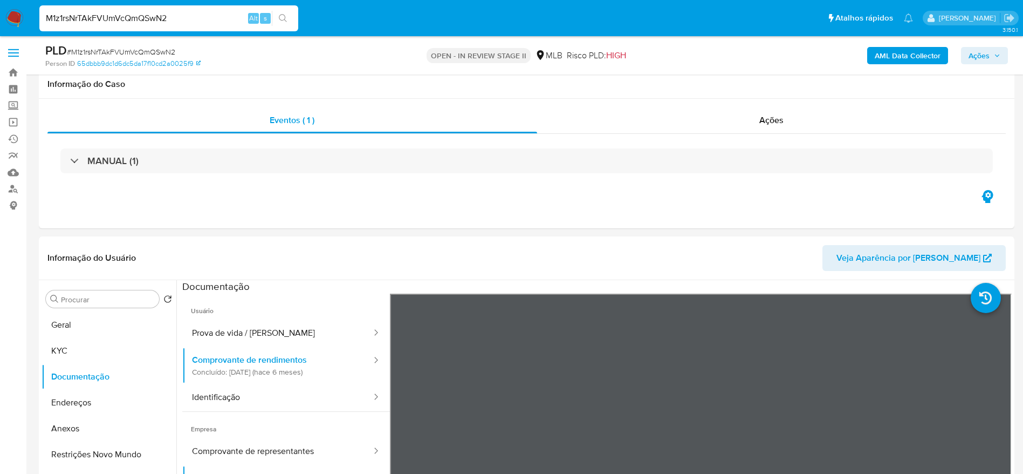
select select "10"
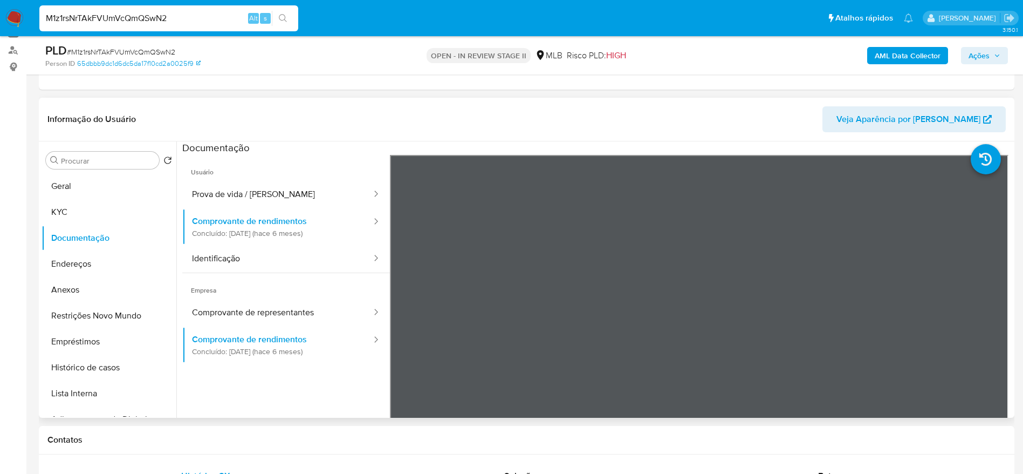
scroll to position [162, 0]
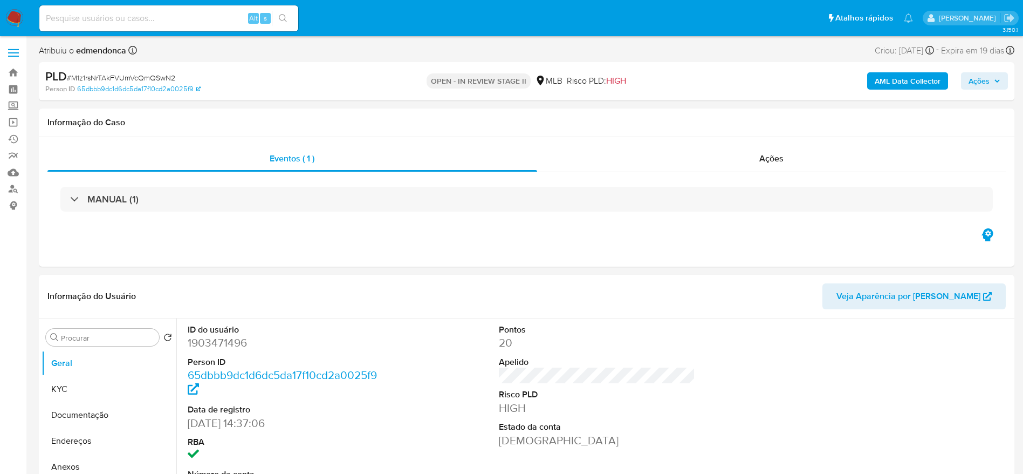
select select "10"
click at [201, 15] on input at bounding box center [168, 18] width 259 height 14
paste input "7OaO4oC09A0RZarYEyIhwGz1"
type input "7OaO4oC09A0RZarYEyIhwGz1"
select select "10"
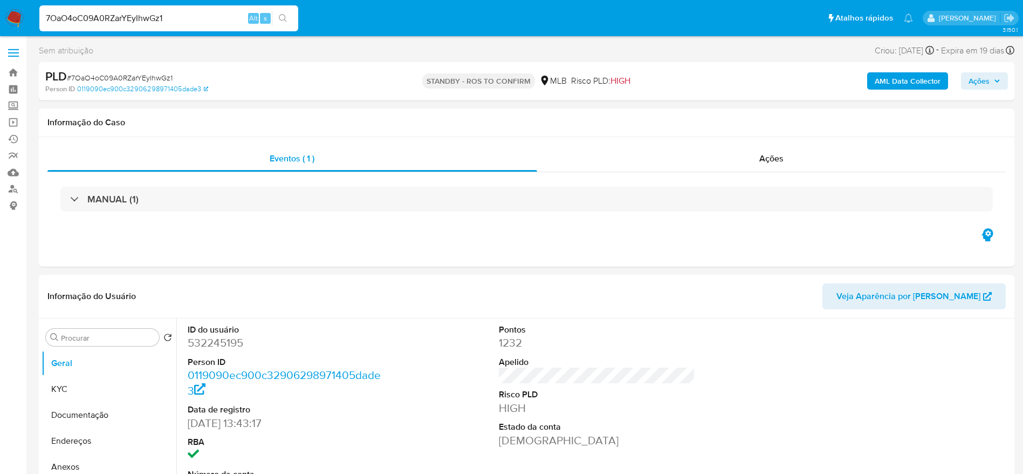
click at [135, 73] on span "# 7OaO4oC09A0RZarYEyIhwGz1" at bounding box center [120, 77] width 106 height 11
copy span "7OaO4oC09A0RZarYEyIhwGz1"
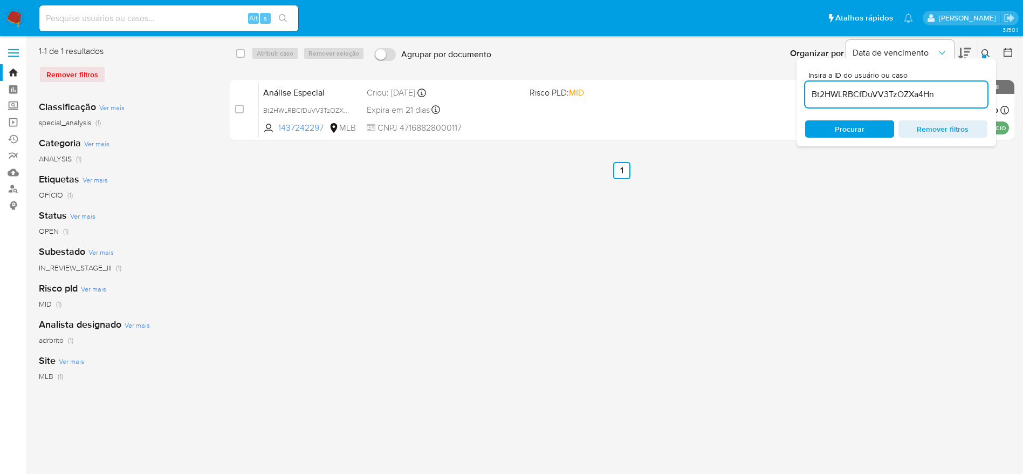
click at [858, 94] on input "Bt2HWLRBCfDuVV3TzOZXa4Hn" at bounding box center [896, 94] width 182 height 14
paste input "7OaO4oC09A0RZarYEyIhwGz1"
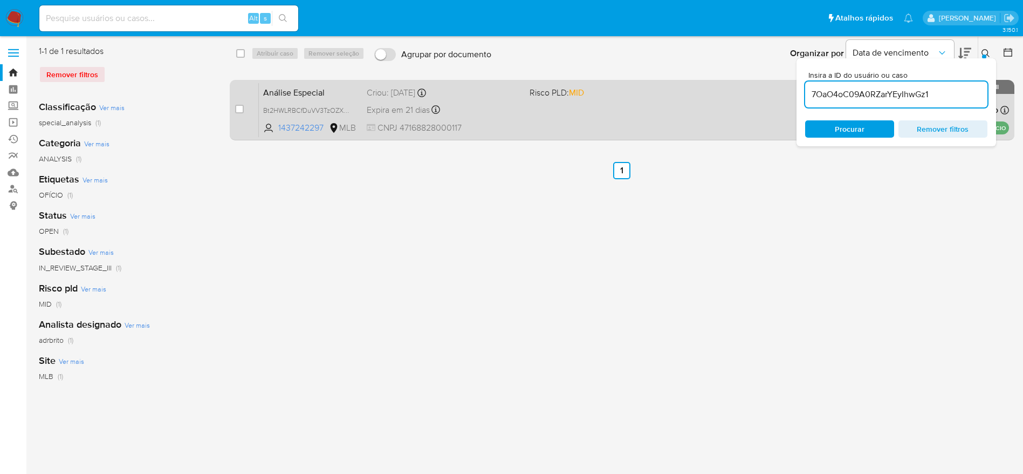
type input "7OaO4oC09A0RZarYEyIhwGz1"
click at [241, 109] on input "checkbox" at bounding box center [239, 109] width 9 height 9
checkbox input "true"
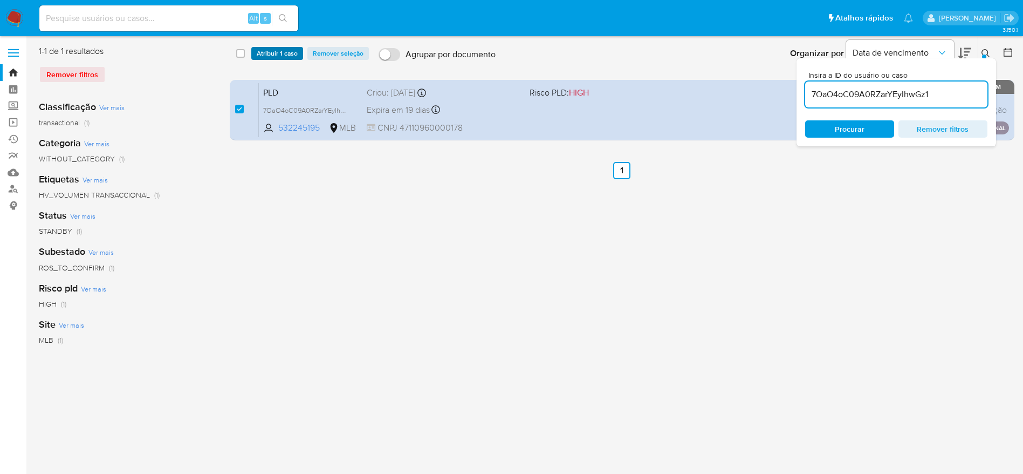
click at [290, 50] on span "Atribuir 1 caso" at bounding box center [277, 53] width 41 height 11
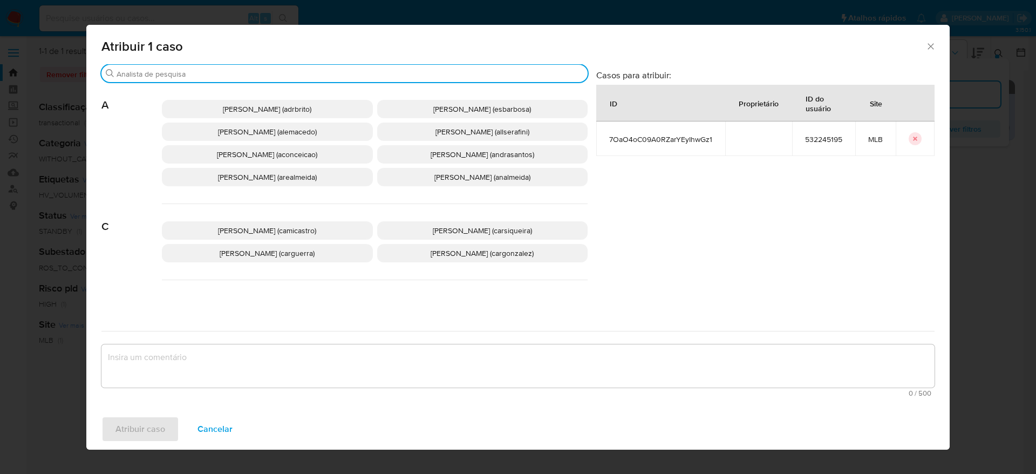
click at [204, 72] on input "Buscar" at bounding box center [349, 74] width 467 height 10
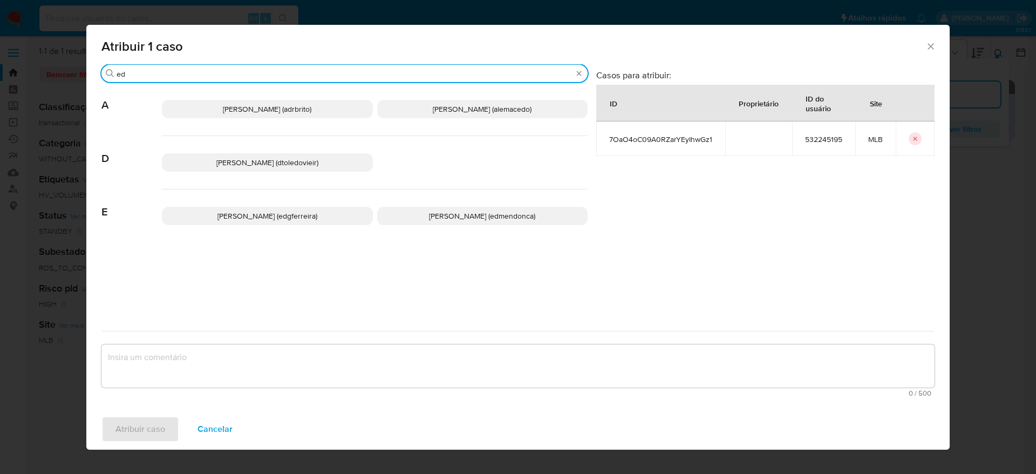
type input "ed"
click at [491, 219] on span "[PERSON_NAME] (edmendonca)" at bounding box center [482, 215] width 106 height 11
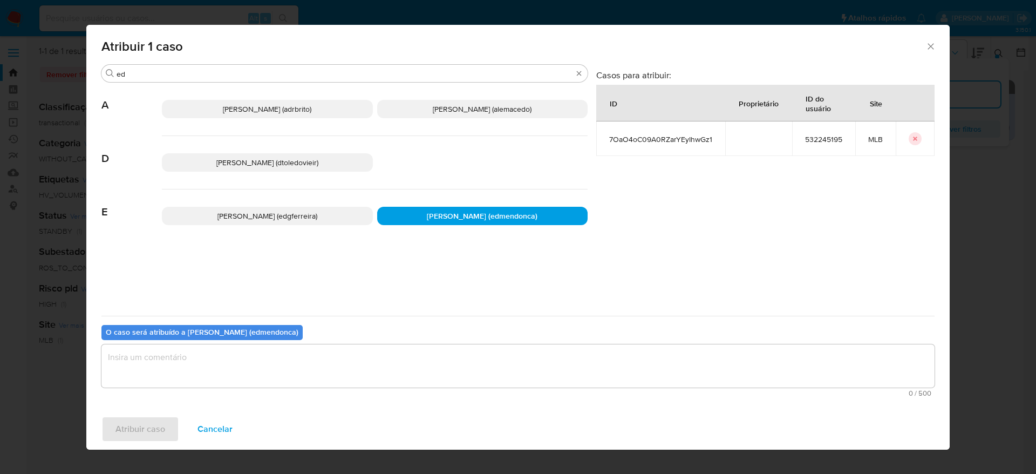
click at [317, 373] on textarea "assign-modal" at bounding box center [517, 365] width 833 height 43
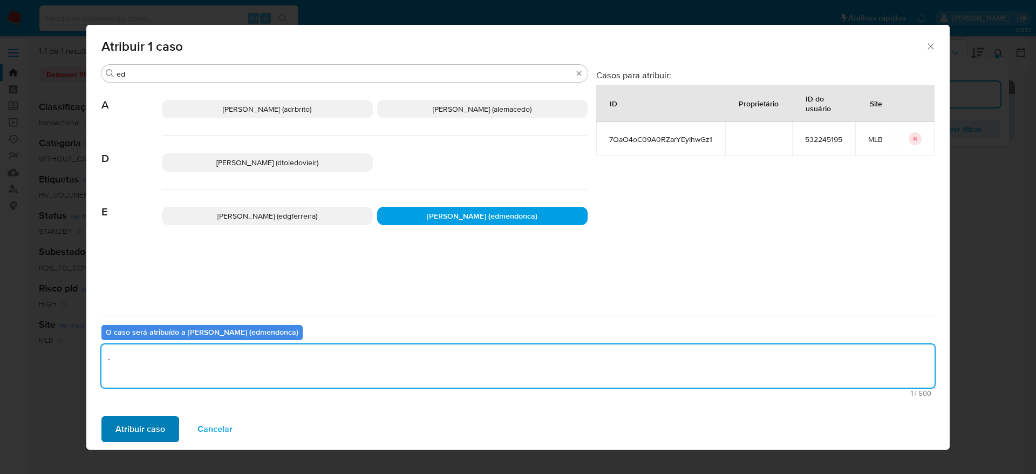
type textarea "."
click at [150, 428] on span "Atribuir caso" at bounding box center [140, 429] width 50 height 24
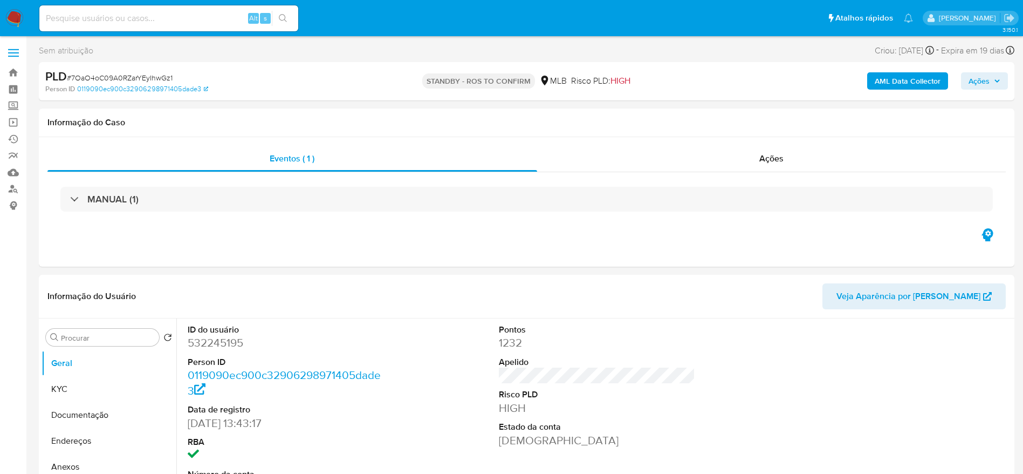
select select "10"
click at [156, 72] on span "# 7OaO4oC09A0RZarYEyIhwGz1" at bounding box center [120, 77] width 106 height 11
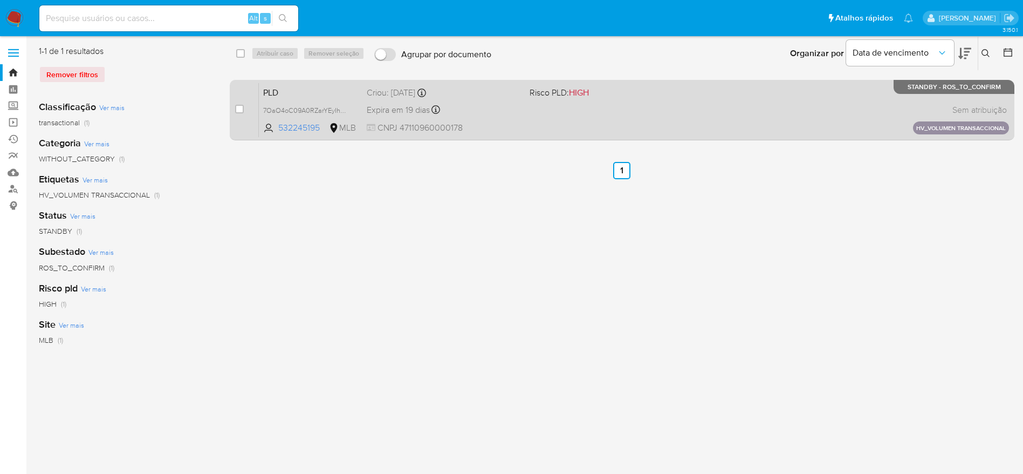
click at [245, 108] on div "case-item-checkbox Incapaz de atribuir o caso" at bounding box center [247, 110] width 24 height 54
click at [243, 106] on input "checkbox" at bounding box center [239, 109] width 9 height 9
checkbox input "true"
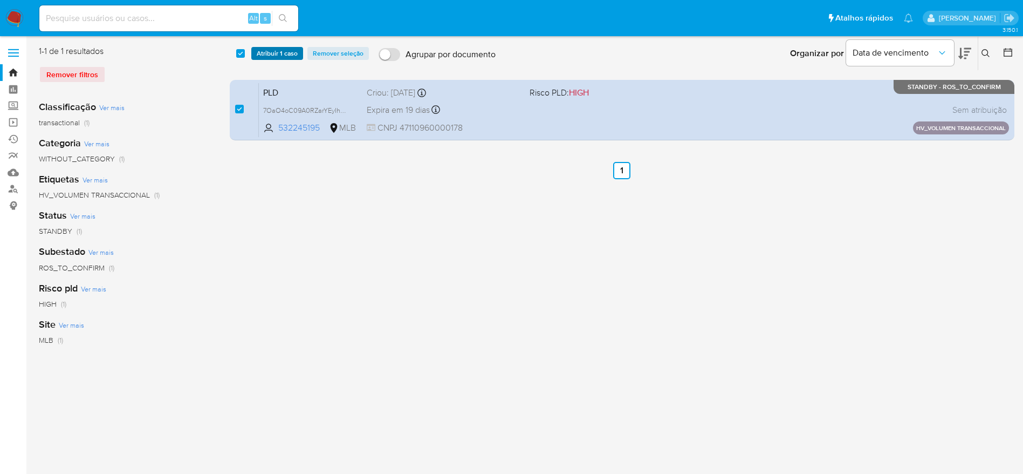
click at [266, 48] on span "Atribuir 1 caso" at bounding box center [277, 53] width 41 height 11
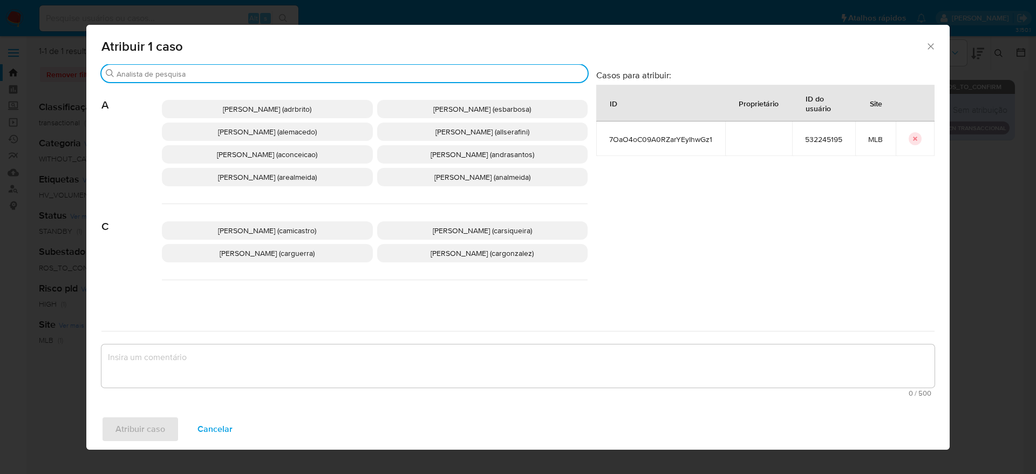
click at [241, 70] on input "Buscar" at bounding box center [349, 74] width 467 height 10
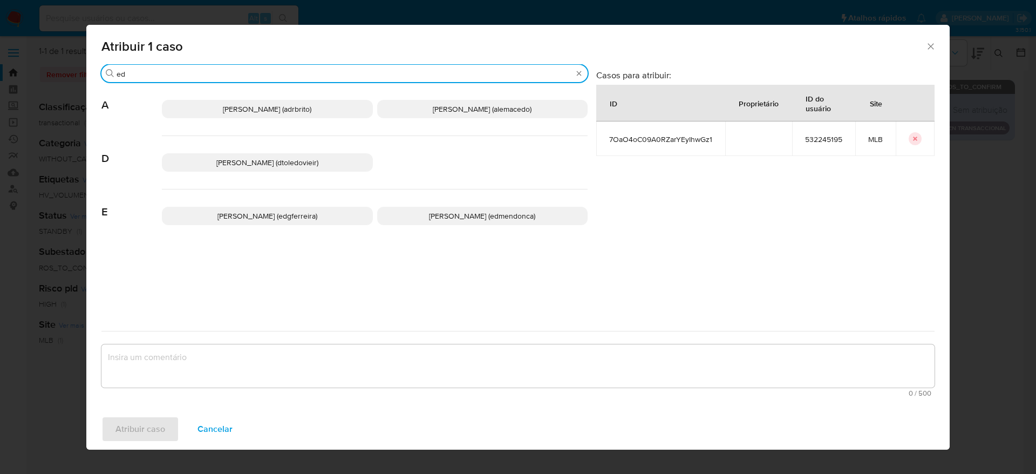
type input "ed"
click at [456, 218] on span "Eduardo Mendonca Dutra (edmendonca)" at bounding box center [482, 215] width 106 height 11
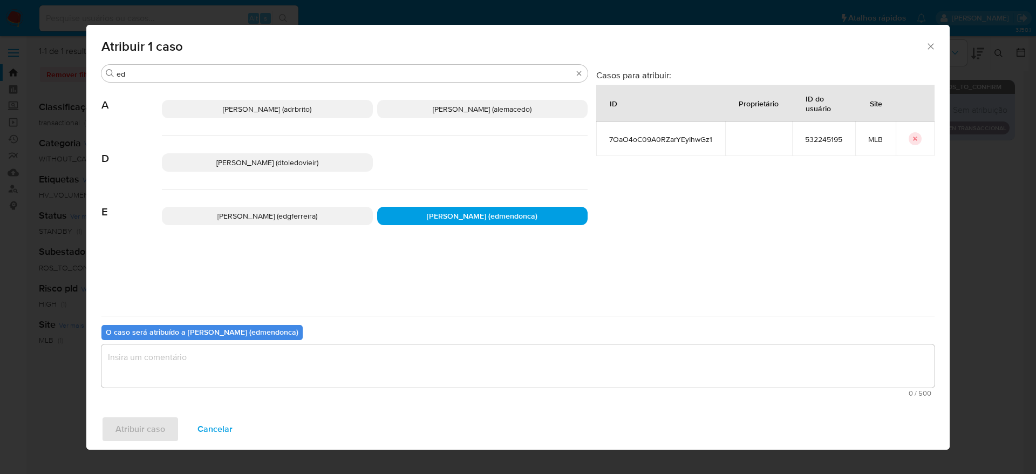
click at [388, 321] on div "O caso será atribuído a Eduardo Mendonca Dutra (edmendonca) 0 / 500 500 caracte…" at bounding box center [517, 358] width 833 height 85
click at [387, 353] on textarea "assign-modal" at bounding box center [517, 365] width 833 height 43
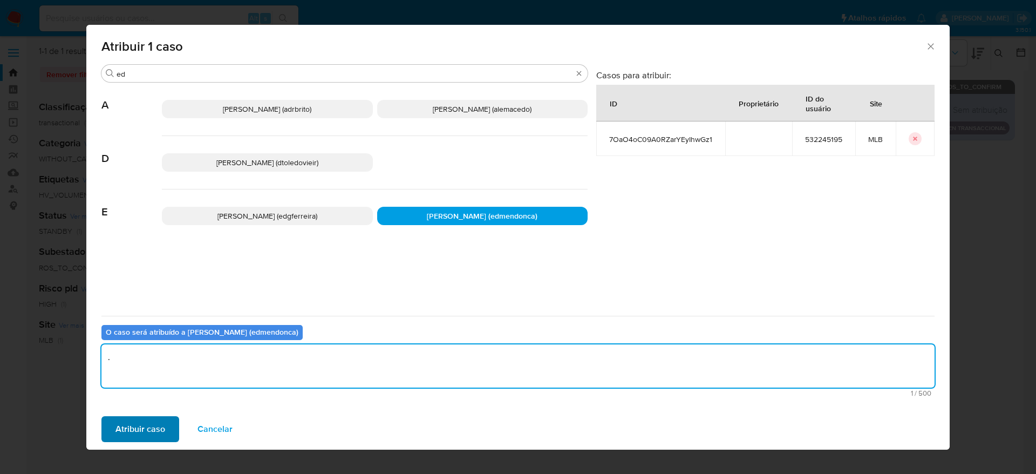
type textarea "."
click at [141, 422] on span "Atribuir caso" at bounding box center [140, 429] width 50 height 24
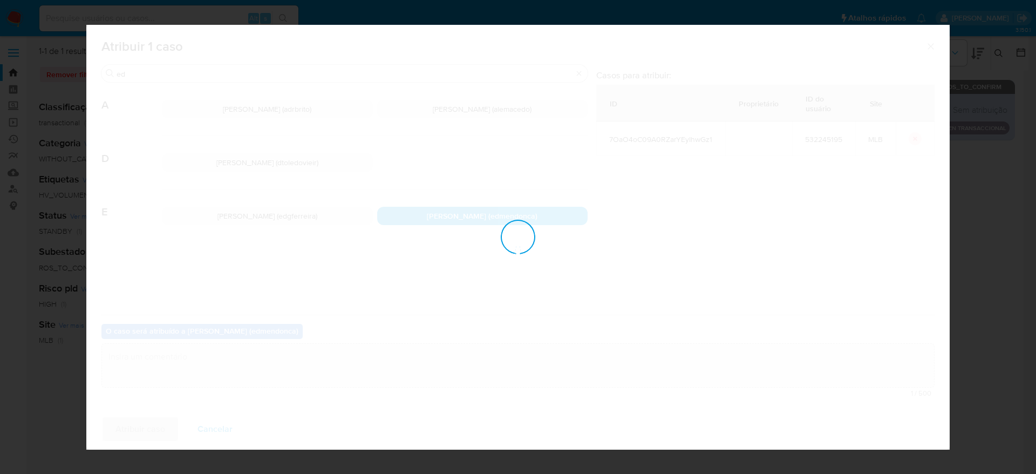
checkbox input "false"
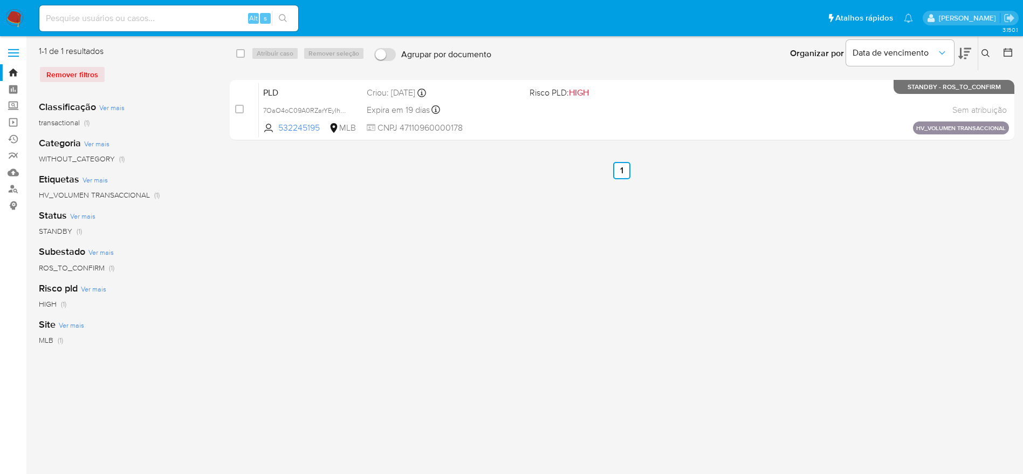
click at [311, 241] on div "select-all-cases-checkbox Atribuir caso Remover seleção Agrupar por documento O…" at bounding box center [622, 277] width 785 height 465
click at [8, 12] on img at bounding box center [14, 18] width 18 height 18
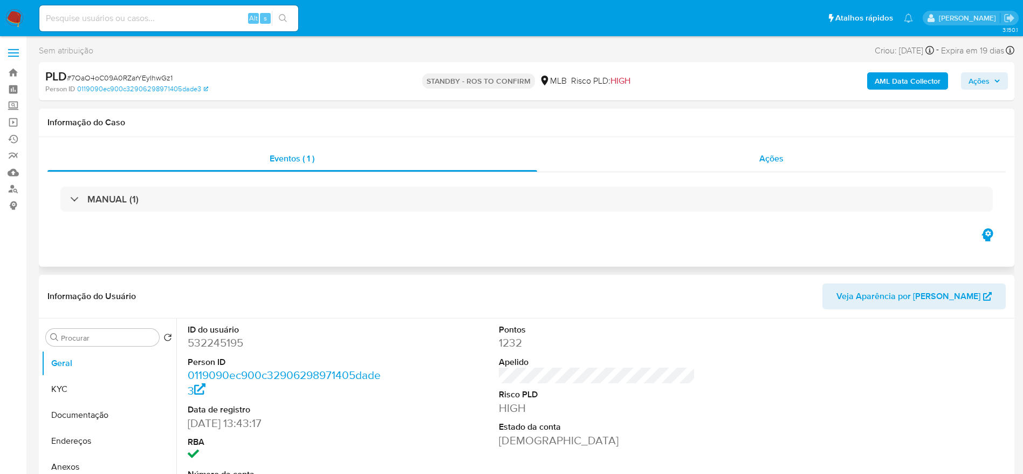
click at [801, 163] on div "Ações" at bounding box center [771, 159] width 469 height 26
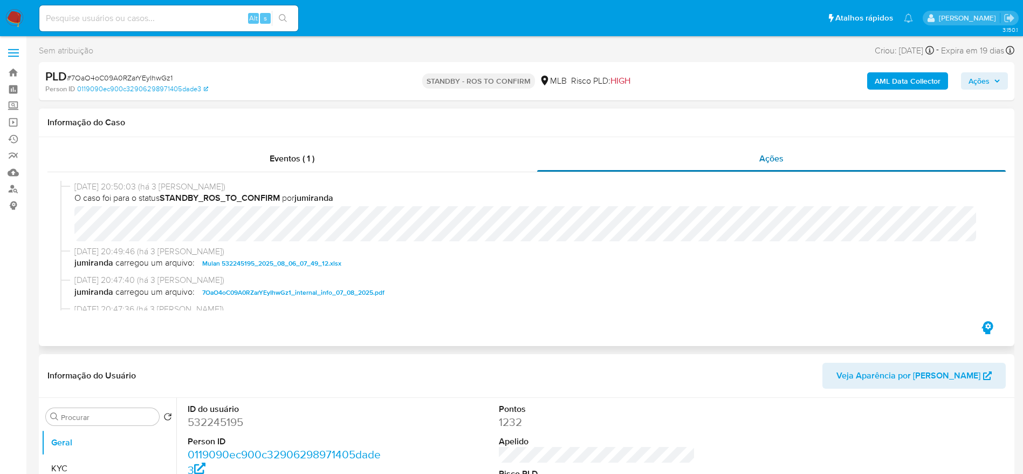
select select "10"
click at [145, 80] on span "# 7OaO4oC09A0RZarYEyIhwGz1" at bounding box center [120, 77] width 106 height 11
copy span "7OaO4oC09A0RZarYEyIhwGz1"
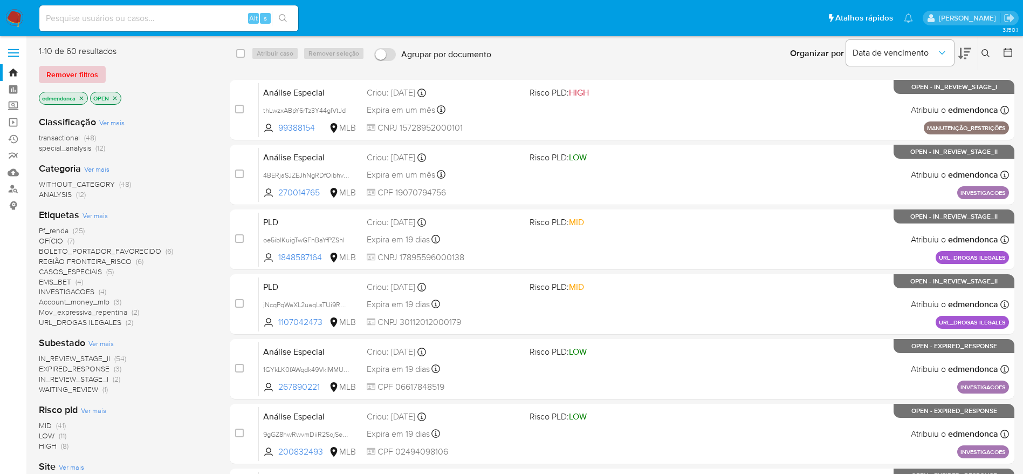
click at [85, 76] on span "Remover filtros" at bounding box center [72, 74] width 52 height 15
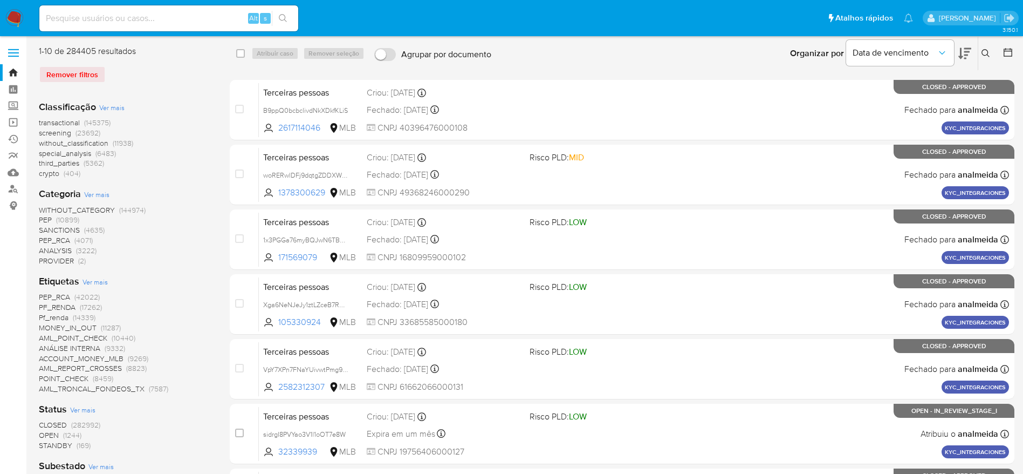
click at [978, 51] on div "Insira a ID do usuário ou caso Procurar Remover filtros" at bounding box center [987, 53] width 18 height 33
click at [988, 54] on icon at bounding box center [986, 53] width 9 height 9
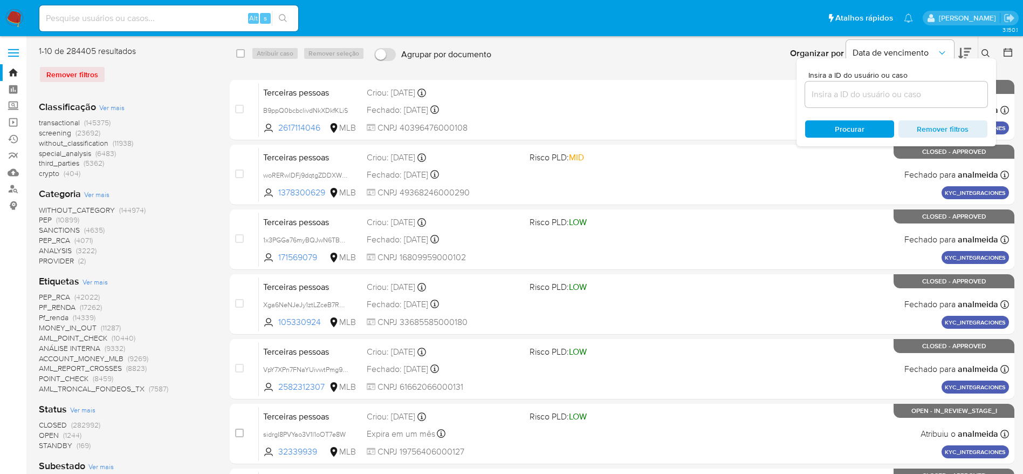
click at [867, 88] on input at bounding box center [896, 94] width 182 height 14
type input "7OaO4oC09A0RZarYEyIhwGz1"
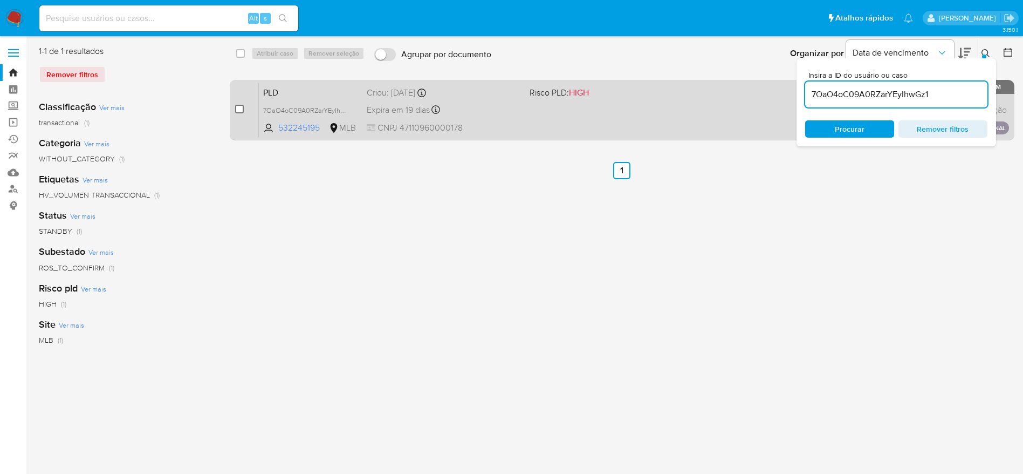
click at [242, 109] on input "checkbox" at bounding box center [239, 109] width 9 height 9
checkbox input "true"
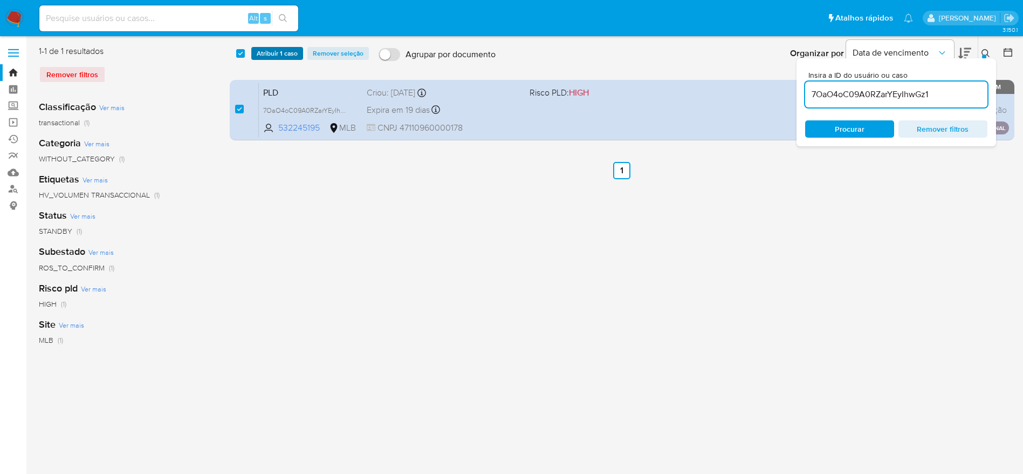
click at [269, 53] on span "Atribuir 1 caso" at bounding box center [277, 53] width 41 height 11
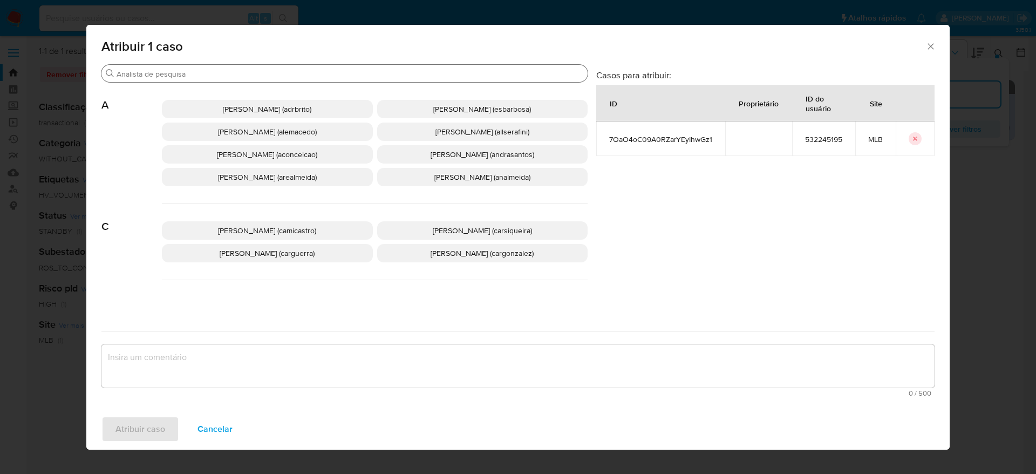
click at [224, 74] on input "Buscar" at bounding box center [349, 74] width 467 height 10
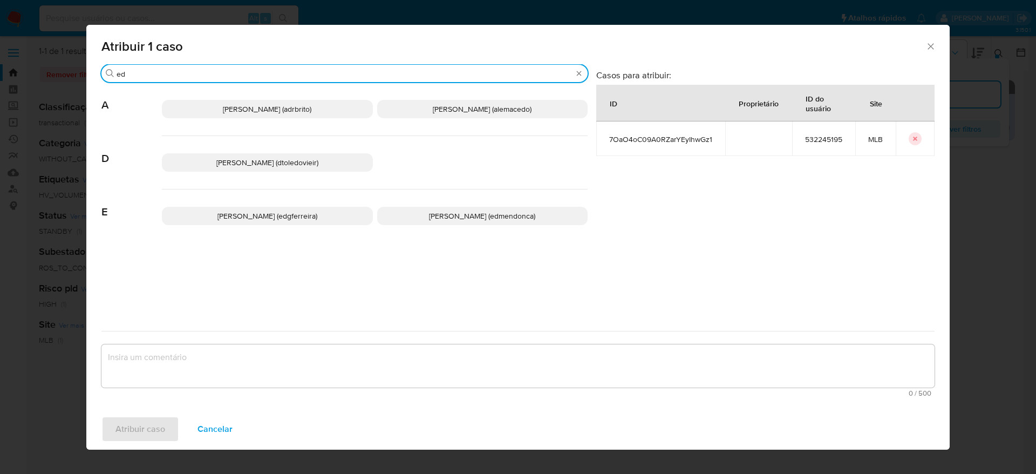
type input "ed"
click at [444, 219] on span "Eduardo Mendonca Dutra (edmendonca)" at bounding box center [482, 215] width 106 height 11
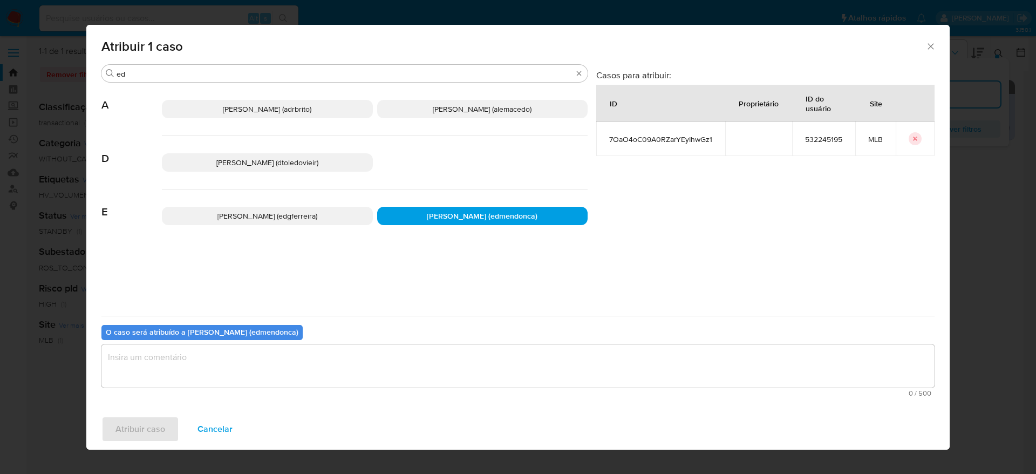
click at [306, 381] on textarea "assign-modal" at bounding box center [517, 365] width 833 height 43
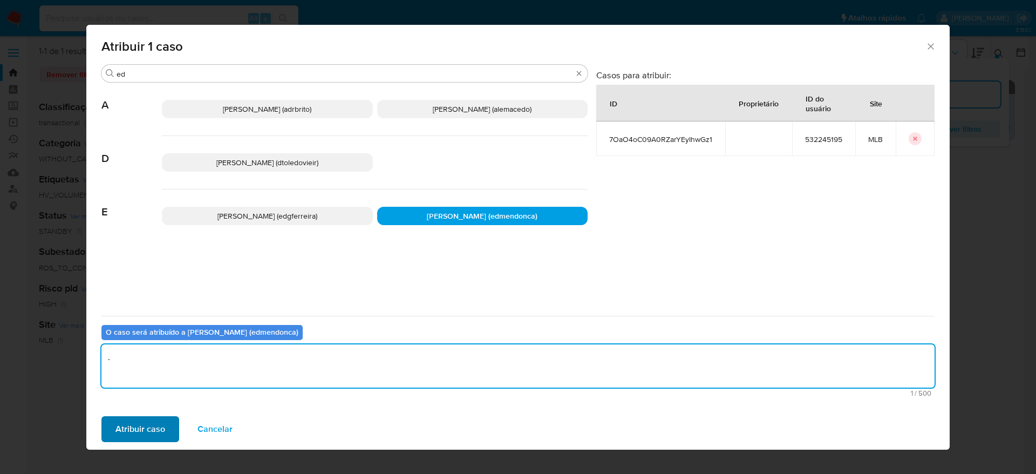
type textarea "."
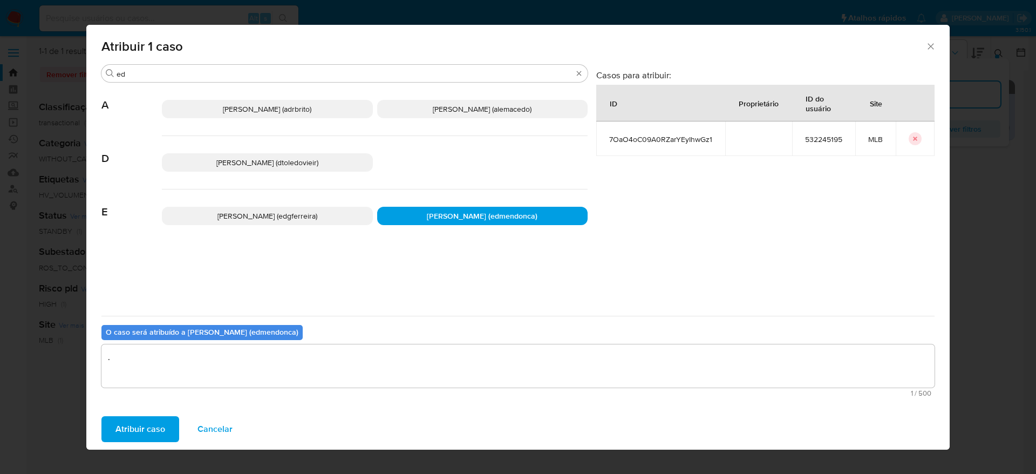
click at [140, 425] on span "Atribuir caso" at bounding box center [140, 429] width 50 height 24
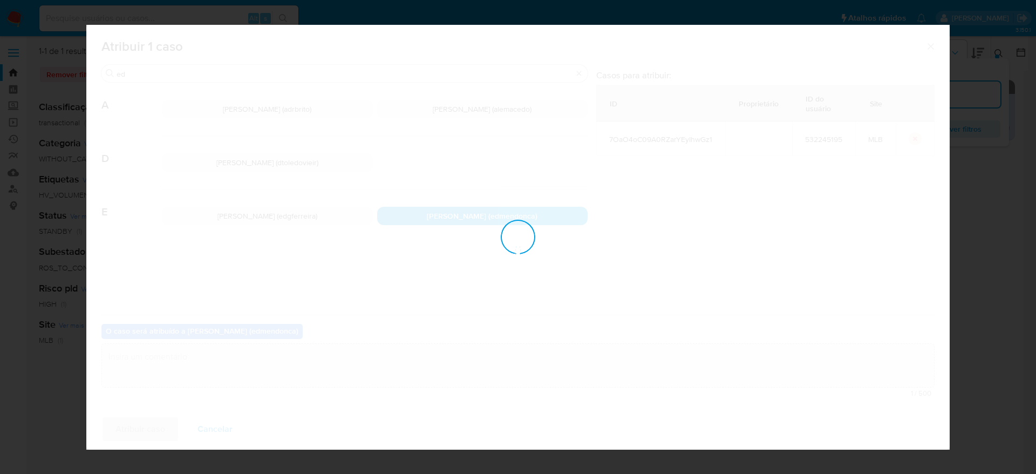
checkbox input "false"
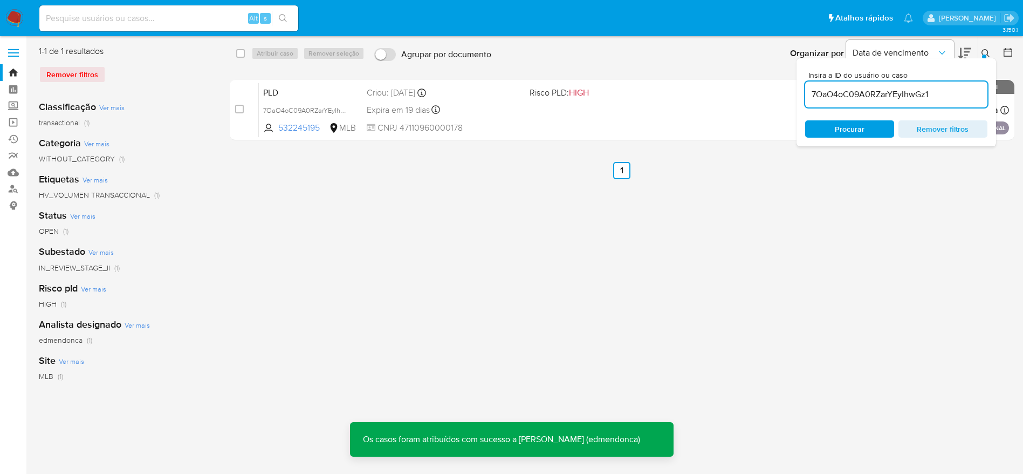
click at [984, 48] on button at bounding box center [987, 53] width 18 height 13
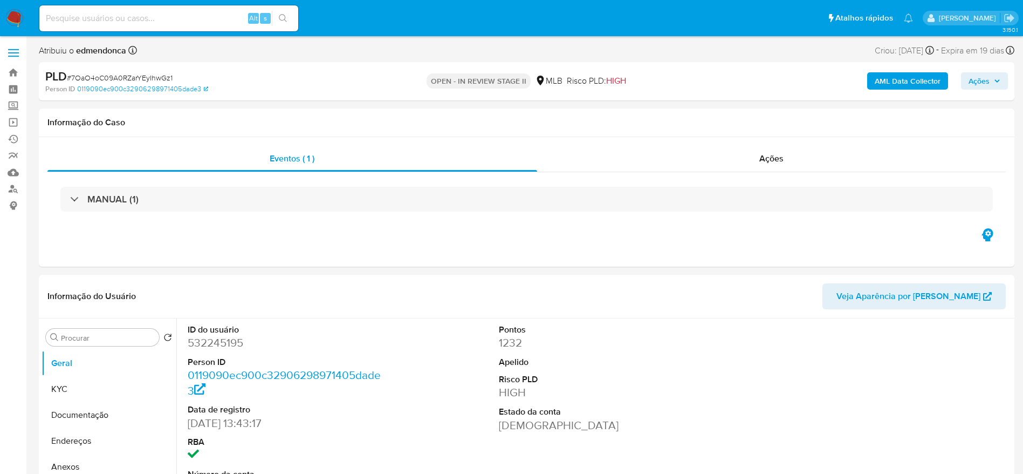
click at [1011, 74] on div "PLD # 7OaO4oC09A0RZarYEyIhwGz1 Person ID 0119090ec900c32906298971405dade3 OPEN …" at bounding box center [527, 81] width 976 height 38
select select "10"
click at [999, 76] on span "Ações" at bounding box center [985, 80] width 32 height 15
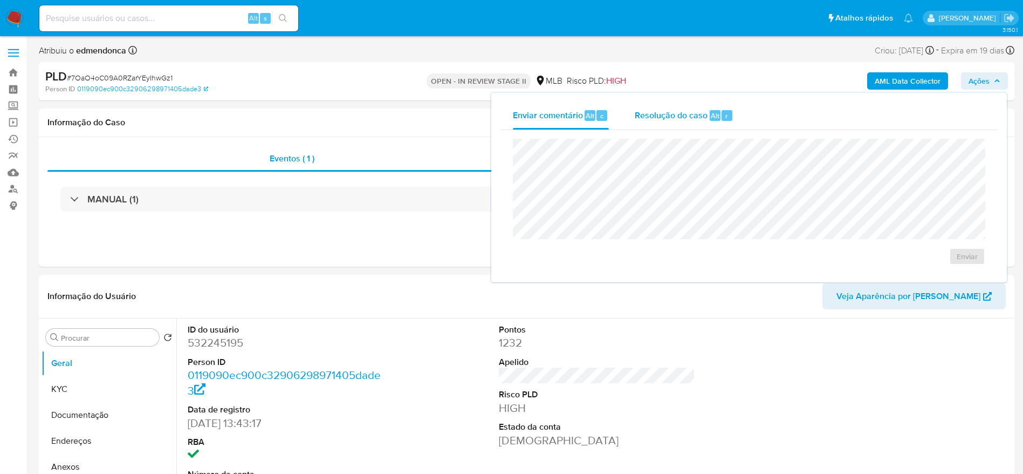
click at [676, 117] on span "Resolução do caso" at bounding box center [671, 115] width 73 height 12
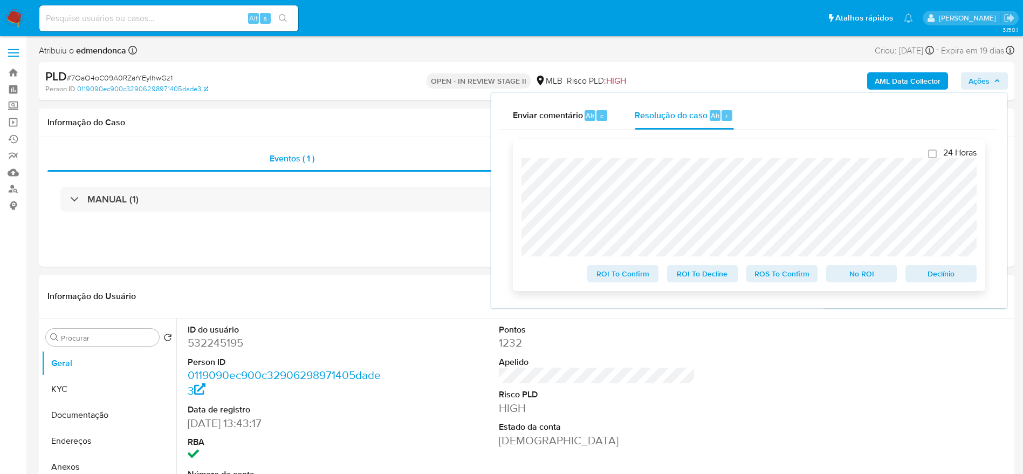
click at [949, 280] on span "Declínio" at bounding box center [941, 273] width 56 height 15
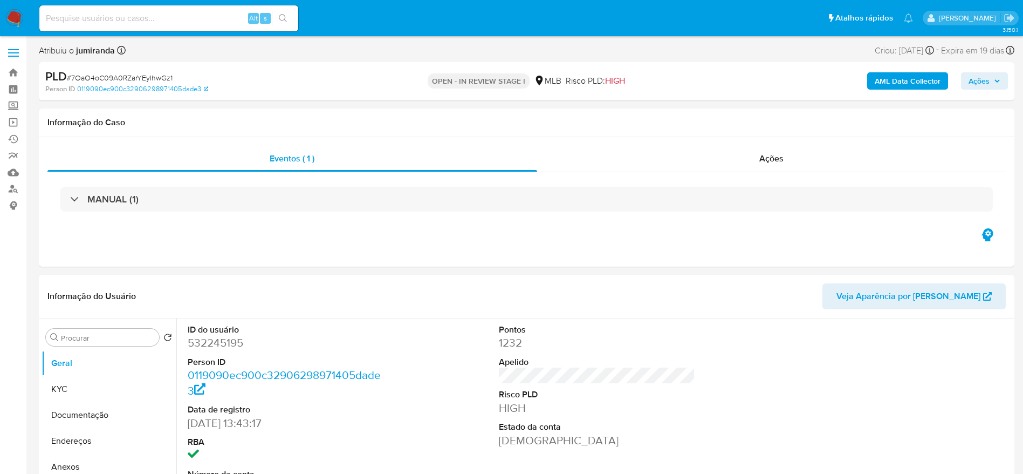
select select "10"
